Goal: Download file/media

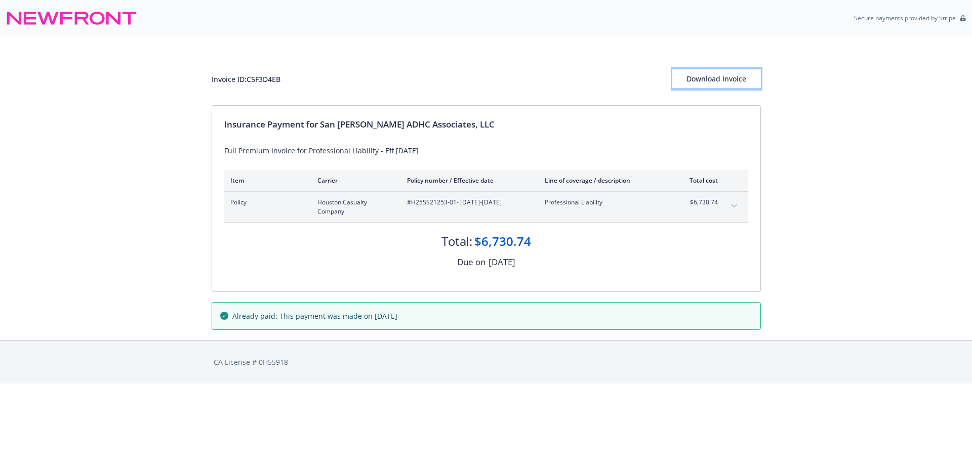
click at [736, 79] on div "Download Invoice" at bounding box center [716, 78] width 89 height 19
click at [711, 73] on div "Download Invoice" at bounding box center [716, 78] width 89 height 19
